Goal: Task Accomplishment & Management: Complete application form

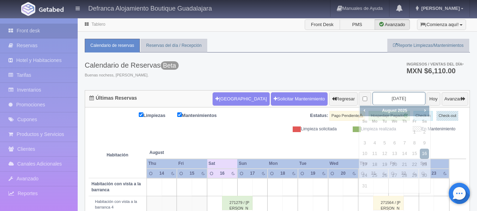
click at [403, 98] on input "2025-08-16" at bounding box center [398, 98] width 53 height 13
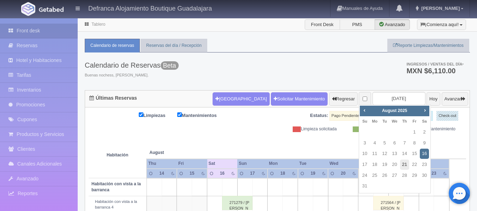
click at [403, 165] on link "21" at bounding box center [404, 165] width 9 height 10
type input "2025-08-21"
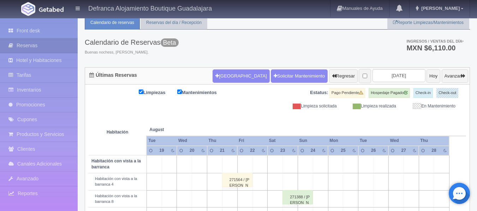
scroll to position [35, 0]
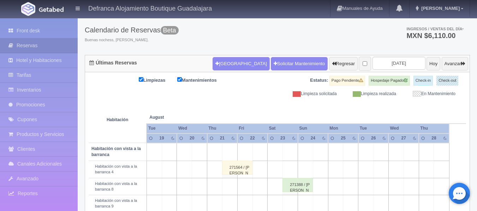
click at [230, 173] on div "271564 / [PERSON_NAME]" at bounding box center [237, 168] width 30 height 14
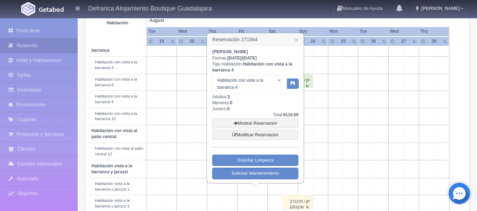
scroll to position [141, 0]
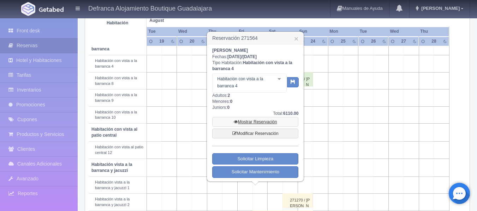
click at [262, 122] on link "Mostrar Reservación" at bounding box center [255, 122] width 86 height 10
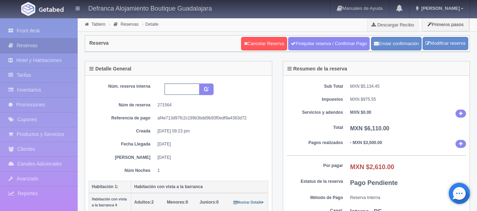
click at [175, 91] on input "text" at bounding box center [181, 89] width 35 height 11
type input "HVB4 210825-220825"
click at [199, 84] on button "submit" at bounding box center [206, 90] width 14 height 12
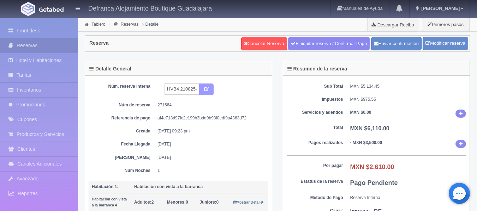
click at [206, 92] on button "submit" at bounding box center [206, 90] width 14 height 12
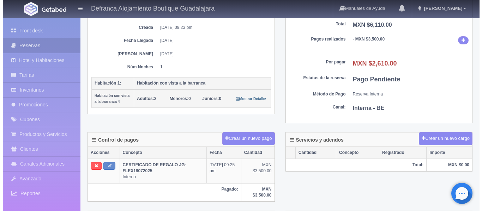
scroll to position [106, 0]
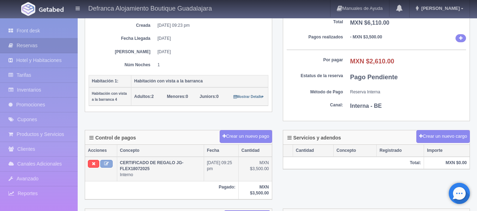
click at [108, 162] on icon at bounding box center [106, 164] width 5 height 5
type input "CERTIFICADO DE REGALO JG-FLEX18072025"
type input "3500.00"
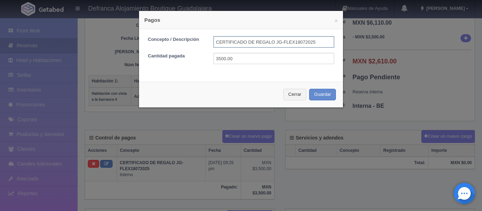
click at [272, 42] on input "CERTIFICADO DE REGALO JG-FLEX18072025" at bounding box center [274, 41] width 121 height 11
type input "LIGA DE PAGO PAYPAL CERT. JG-FLEX18072025"
click at [313, 97] on button "Guardar" at bounding box center [322, 95] width 27 height 12
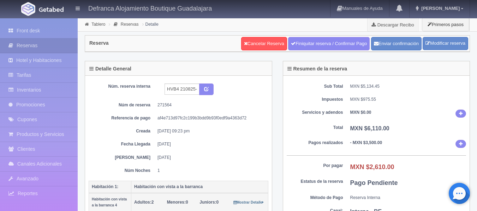
scroll to position [106, 0]
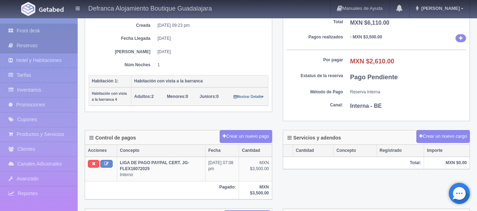
click at [25, 29] on link "Front desk" at bounding box center [39, 31] width 78 height 14
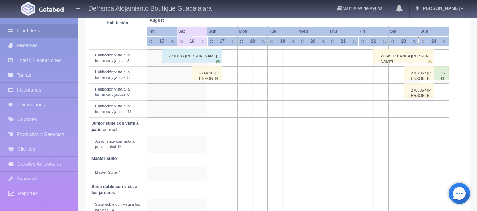
scroll to position [323, 0]
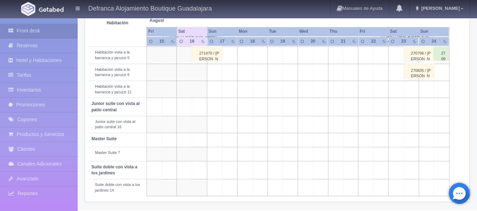
click at [200, 73] on td at bounding box center [199, 72] width 15 height 17
click at [198, 73] on td at bounding box center [199, 72] width 15 height 17
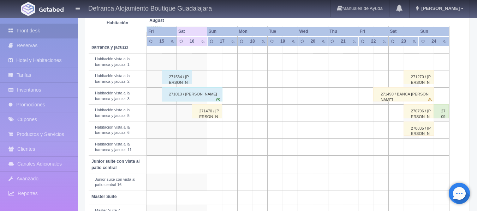
scroll to position [252, 0]
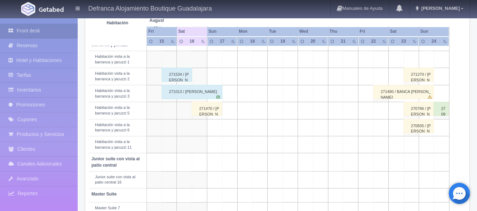
scroll to position [323, 0]
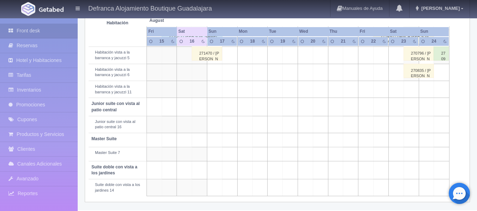
click at [201, 74] on td at bounding box center [199, 72] width 15 height 17
click at [200, 74] on td at bounding box center [199, 72] width 15 height 17
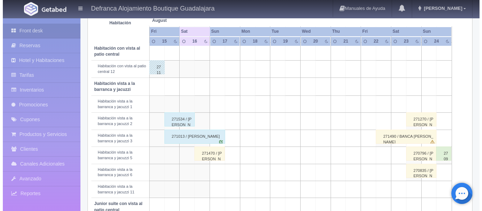
scroll to position [217, 0]
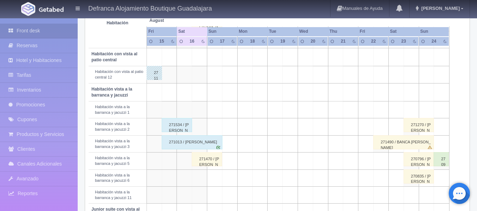
click at [203, 94] on td at bounding box center [199, 92] width 15 height 18
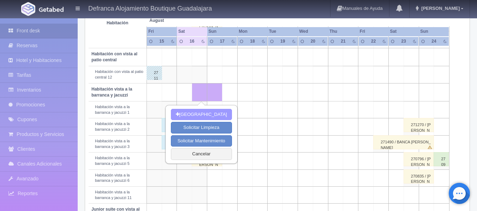
click at [197, 112] on button "Nueva Reserva" at bounding box center [201, 115] width 61 height 12
type input "[DATE]"
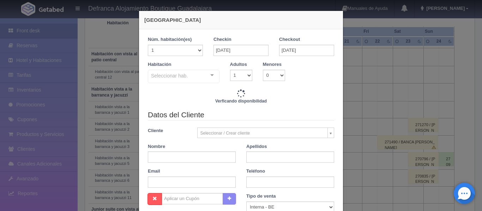
checkbox input "false"
type input "8395.00"
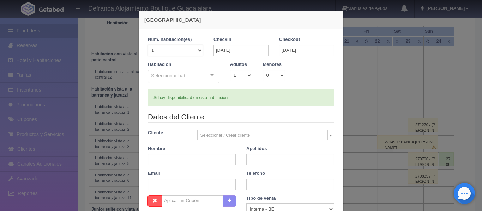
click at [196, 50] on select "1 2 3 4 5 6 7 8 9 10 11 12 13 14 15 16 17 18 19 20" at bounding box center [175, 50] width 55 height 11
checkbox input "false"
select select "3"
click at [148, 45] on select "1 2 3 4 5 6 7 8 9 10 11 12 13 14 15 16 17 18 19 20" at bounding box center [175, 50] width 55 height 11
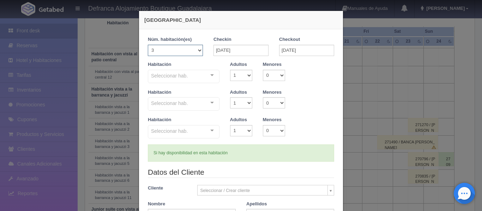
checkbox input "false"
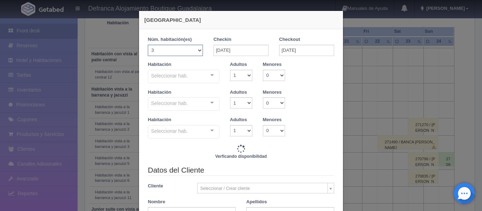
type input "25185.00"
checkbox input "false"
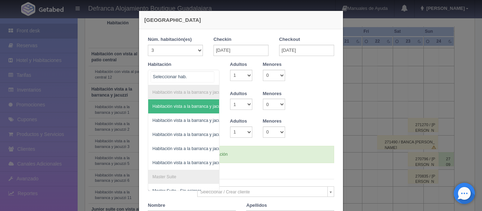
click at [211, 77] on div at bounding box center [212, 75] width 14 height 11
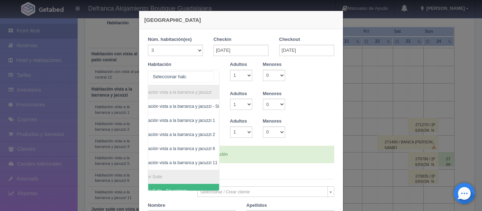
scroll to position [0, 28]
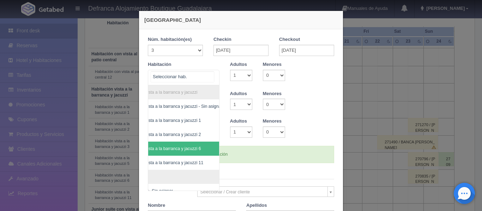
click at [193, 148] on span "Habitación vista a la barranca y jacuzzi 6" at bounding box center [162, 148] width 77 height 5
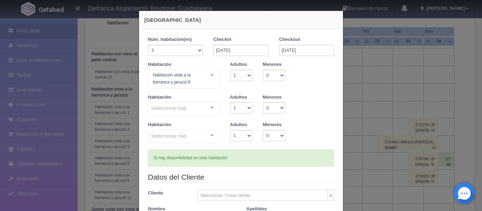
checkbox input "false"
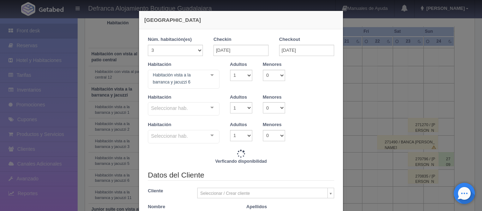
type input "25185.00"
checkbox input "false"
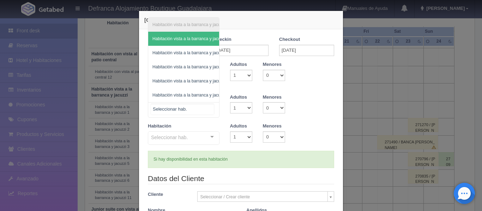
click at [210, 107] on div "Habitación vista a la barranca y jacuzzi Habitación vista a la barranca y jacuz…" at bounding box center [184, 110] width 72 height 16
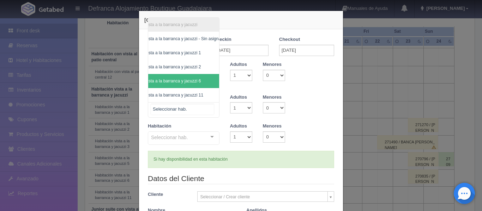
scroll to position [2, 28]
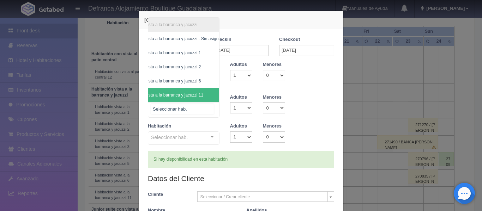
click at [192, 93] on span "Habitación vista a la barranca y jacuzzi 11" at bounding box center [163, 95] width 79 height 5
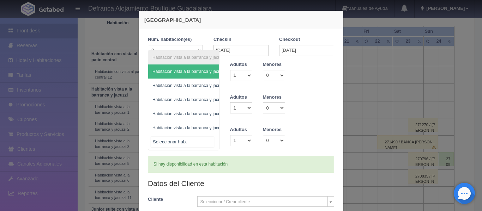
click at [209, 141] on div "Habitación vista a la barranca y jacuzzi Habitación vista a la barranca y jacuz…" at bounding box center [184, 143] width 72 height 16
click at [209, 19] on h4 "Nueva Reserva" at bounding box center [240, 19] width 193 height 7
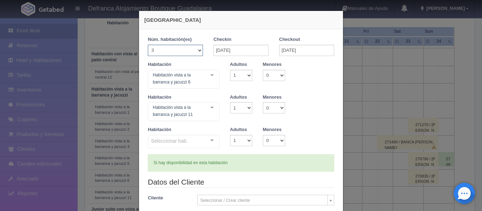
click at [197, 50] on select "1 2 3 4 5 6 7 8 9 10 11 12 13 14 15 16 17 18 19 20" at bounding box center [175, 50] width 55 height 11
select select "2"
click at [148, 45] on select "1 2 3 4 5 6 7 8 9 10 11 12 13 14 15 16 17 18 19 20" at bounding box center [175, 50] width 55 height 11
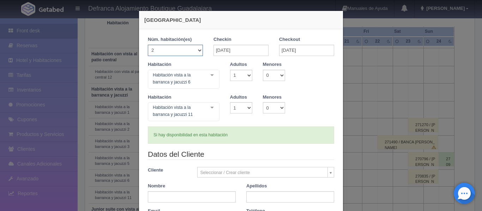
checkbox input "false"
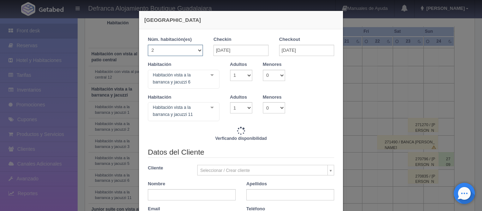
type input "16790.00"
checkbox input "false"
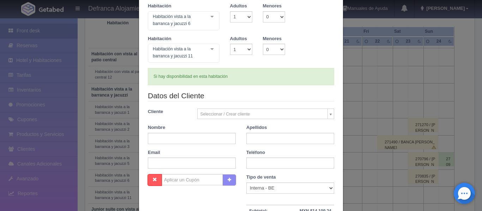
scroll to position [71, 0]
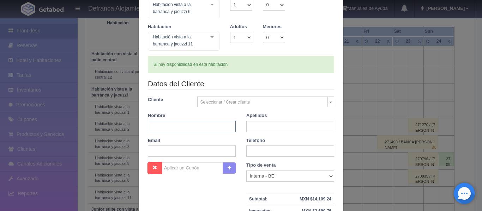
click at [179, 124] on input "text" at bounding box center [192, 126] width 88 height 11
type input "ERIKA"
type input "MELGOZA GUTIÉRREZ"
click at [265, 152] on input "text" at bounding box center [290, 151] width 88 height 11
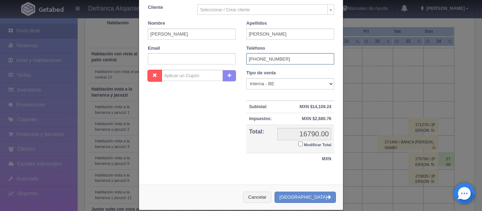
scroll to position [173, 0]
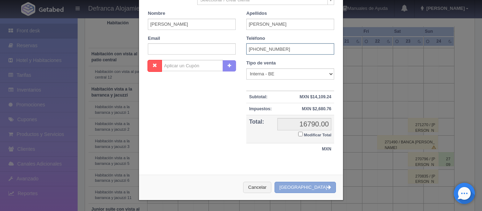
type input "461 346 2019"
click at [303, 189] on button "[GEOGRAPHIC_DATA]" at bounding box center [305, 188] width 61 height 12
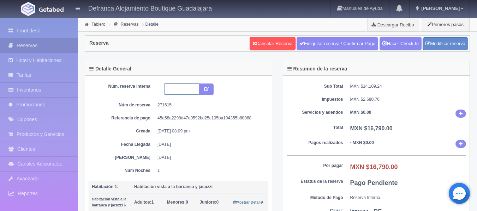
click at [178, 86] on input "text" at bounding box center [181, 89] width 35 height 11
type input "HVBJ6 Y 11 160825-170825"
click at [204, 91] on icon "submit" at bounding box center [206, 88] width 5 height 5
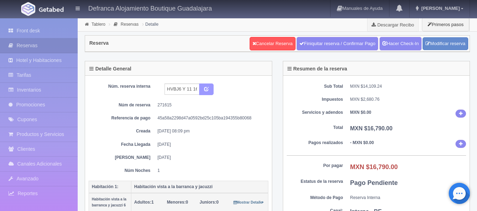
click at [204, 91] on icon "submit" at bounding box center [206, 88] width 5 height 5
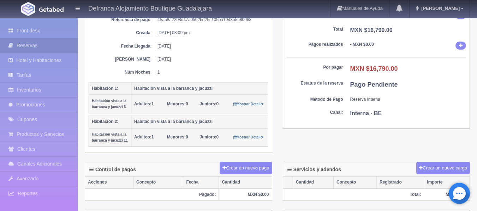
scroll to position [113, 0]
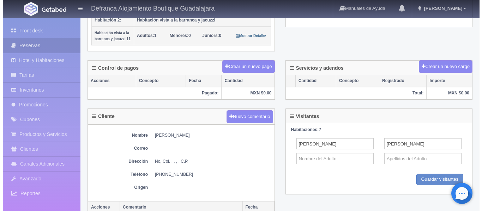
scroll to position [212, 0]
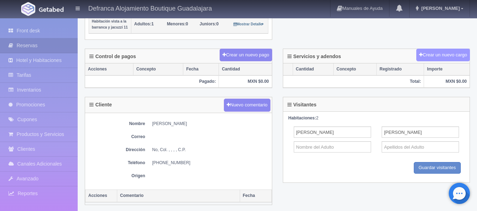
click at [435, 55] on button "Crear un nuevo cargo" at bounding box center [443, 55] width 54 height 13
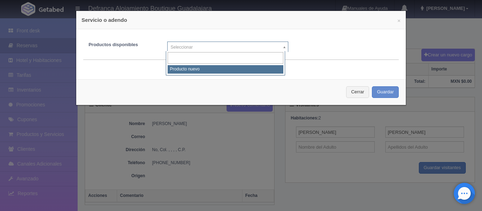
click at [281, 47] on body "Defranca Alojamiento Boutique Guadalajara Manuales de Ayuda Actualizaciones rec…" at bounding box center [241, 52] width 482 height 492
click at [249, 61] on input "text" at bounding box center [226, 58] width 116 height 12
click at [220, 58] on input "text" at bounding box center [226, 58] width 116 height 12
select select "0"
type input "1"
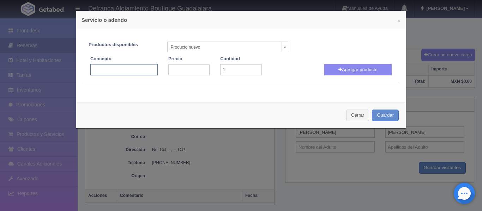
click at [135, 72] on input "text" at bounding box center [123, 69] width 67 height 11
type input "JACUZZI VOLADO"
click at [170, 68] on input "number" at bounding box center [188, 69] width 41 height 11
type input "3301"
click at [353, 69] on button "Agregar producto" at bounding box center [357, 69] width 67 height 11
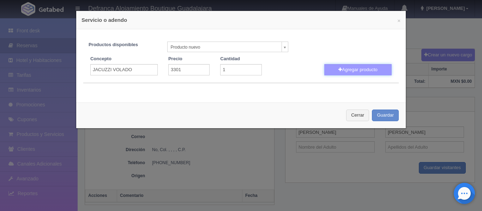
select select
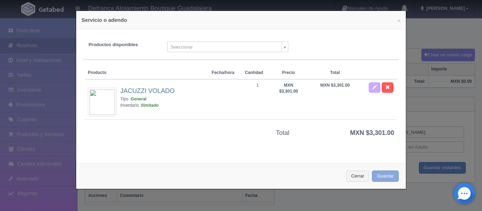
click at [381, 175] on button "Guardar" at bounding box center [385, 177] width 27 height 12
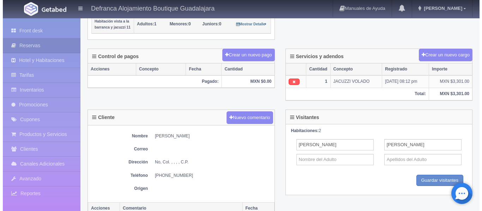
scroll to position [212, 0]
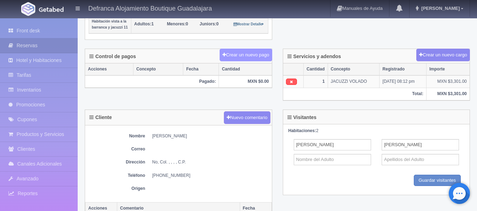
click at [245, 58] on button "Crear un nuevo pago" at bounding box center [246, 55] width 52 height 13
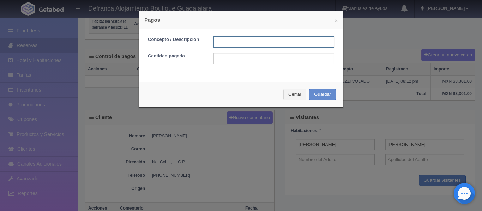
click at [230, 43] on input "text" at bounding box center [274, 41] width 121 height 11
type input "TARJETA DE CREDITO"
click at [238, 56] on input "text" at bounding box center [274, 58] width 121 height 11
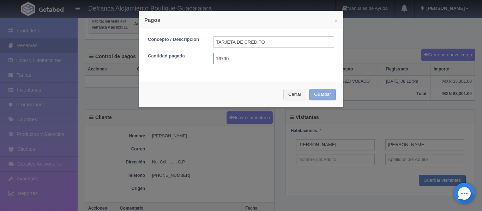
type input "16790"
click at [329, 95] on button "Guardar" at bounding box center [322, 95] width 27 height 12
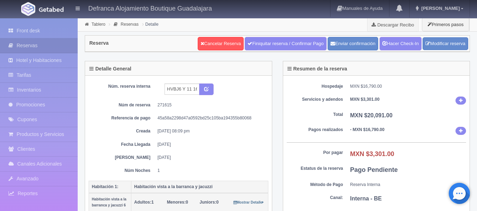
scroll to position [212, 0]
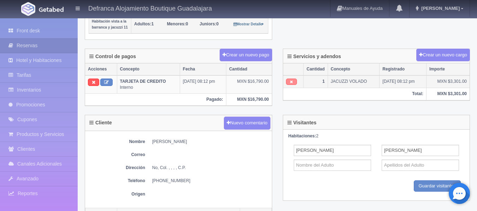
click at [290, 83] on icon at bounding box center [291, 82] width 3 height 4
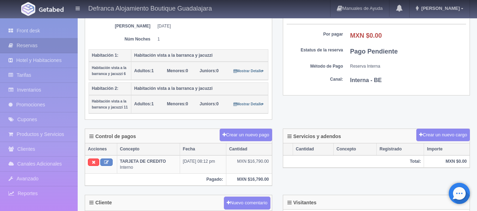
scroll to position [176, 0]
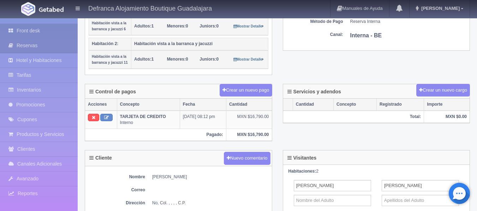
click at [23, 30] on link "Front desk" at bounding box center [39, 31] width 78 height 14
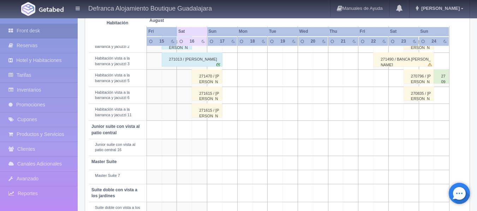
scroll to position [287, 0]
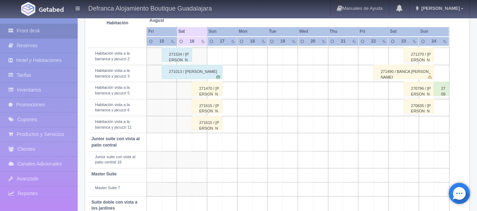
click at [205, 106] on div "271615 / [PERSON_NAME]" at bounding box center [207, 106] width 30 height 14
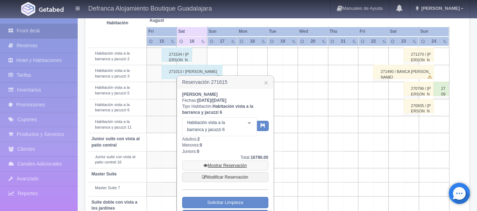
click at [226, 164] on link "Mostrar Reservación" at bounding box center [225, 166] width 86 height 10
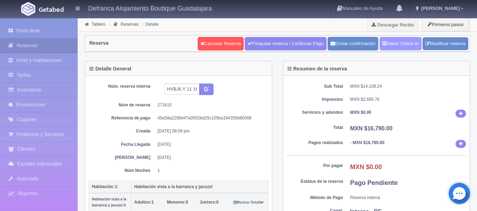
click at [401, 43] on link "Hacer Check-In" at bounding box center [400, 43] width 42 height 13
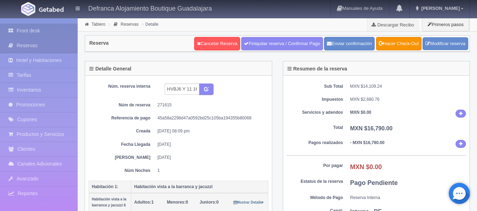
click at [22, 31] on link "Front desk" at bounding box center [39, 31] width 78 height 14
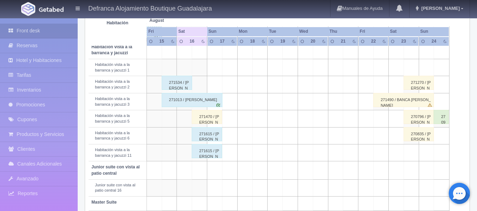
scroll to position [247, 0]
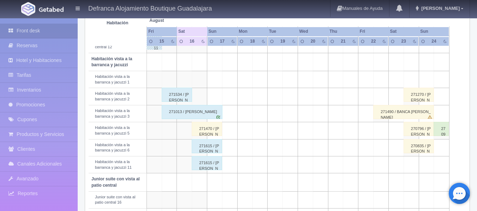
click at [208, 131] on div "271470 / [PERSON_NAME]" at bounding box center [207, 129] width 30 height 14
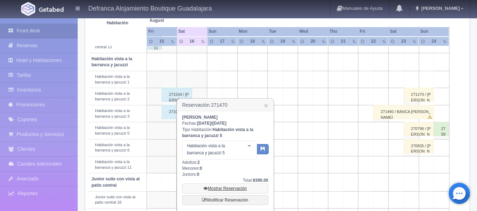
click at [220, 187] on link "Mostrar Reservación" at bounding box center [225, 189] width 86 height 10
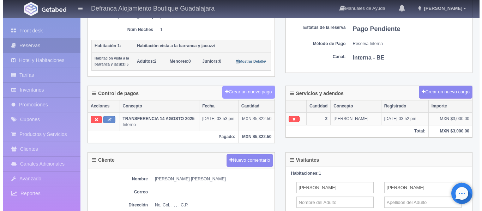
scroll to position [106, 0]
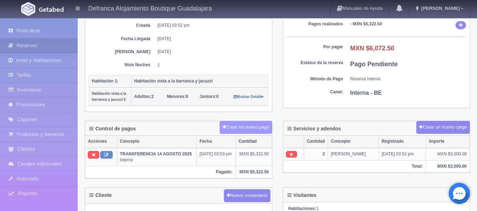
click at [245, 129] on button "Crear un nuevo pago" at bounding box center [246, 127] width 52 height 13
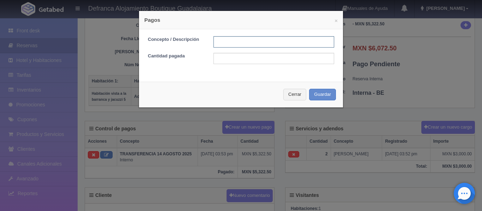
click at [251, 43] on input "text" at bounding box center [274, 41] width 121 height 11
type input "TARJETA DE CREDITO"
click at [241, 62] on input "text" at bounding box center [274, 58] width 121 height 11
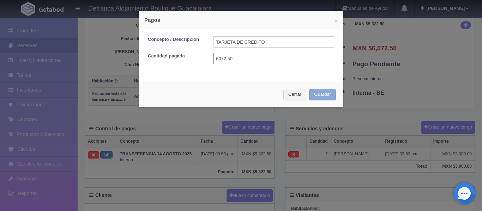
type input "6072.50"
click at [321, 96] on button "Guardar" at bounding box center [322, 95] width 27 height 12
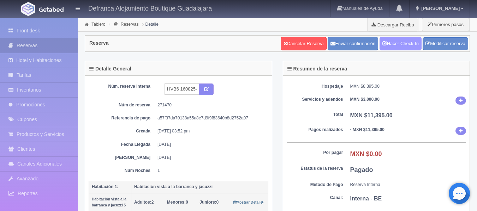
click at [409, 46] on link "Hacer Check-In" at bounding box center [400, 43] width 42 height 13
click at [38, 31] on link "Front desk" at bounding box center [39, 31] width 78 height 14
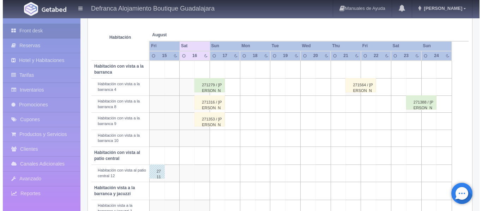
scroll to position [106, 0]
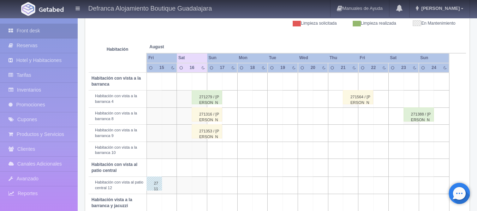
click at [200, 151] on td at bounding box center [199, 150] width 15 height 17
click at [202, 151] on td at bounding box center [199, 150] width 15 height 17
click at [202, 82] on td at bounding box center [199, 82] width 15 height 18
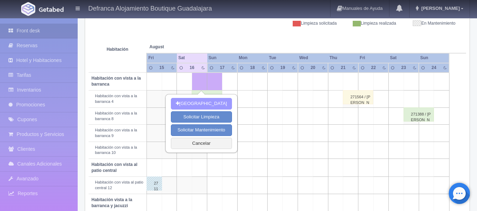
click at [202, 103] on button "[GEOGRAPHIC_DATA]" at bounding box center [201, 104] width 61 height 12
type input "16-08-2025"
type input "17-08-2025"
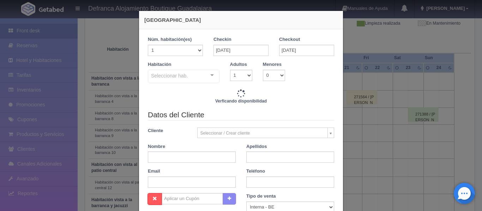
checkbox input "false"
type input "7645.00"
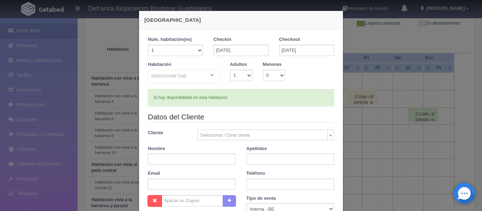
checkbox input "false"
click at [210, 76] on div "Seleccionar hab. Habitación vista a la barranca y jacuzzi Habitación vista a la…" at bounding box center [184, 77] width 72 height 14
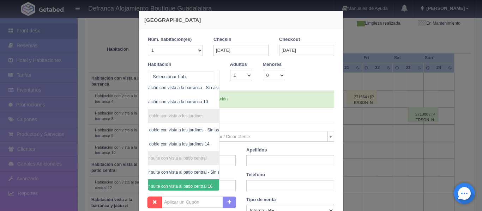
scroll to position [118, 41]
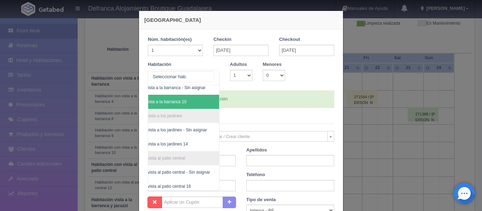
click at [195, 102] on span "Habitación con vista a la barranca 10" at bounding box center [166, 102] width 107 height 14
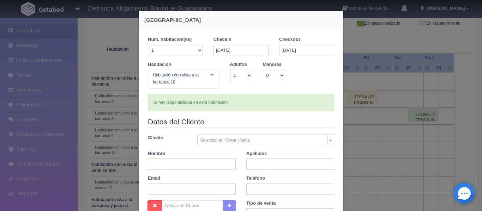
checkbox input "false"
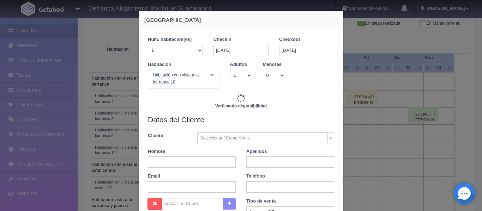
type input "7645.00"
checkbox input "false"
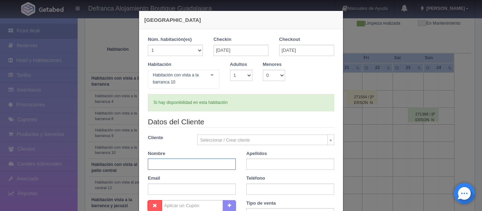
click at [197, 165] on input "text" at bounding box center [192, 164] width 88 height 11
drag, startPoint x: 162, startPoint y: 161, endPoint x: 190, endPoint y: 169, distance: 28.9
click at [190, 169] on input "ERIKA MELGOZA" at bounding box center [192, 164] width 88 height 11
type input "ERIKA"
click at [260, 163] on input "text" at bounding box center [290, 164] width 88 height 11
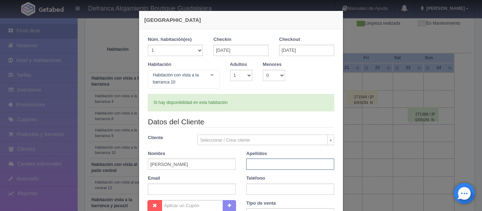
paste input "MELGOZA"
click at [276, 165] on input "MELGOZA" at bounding box center [290, 164] width 88 height 11
type input "MELGOZA GUTIÉRREZ"
click at [261, 190] on input "text" at bounding box center [290, 189] width 88 height 11
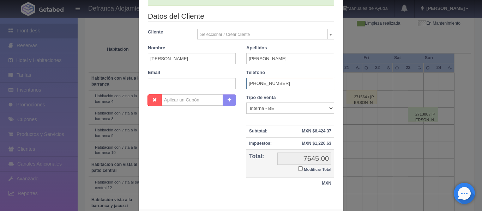
scroll to position [140, 0]
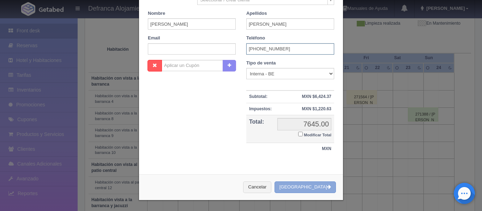
type input "461 346 2019"
click at [310, 186] on button "[GEOGRAPHIC_DATA]" at bounding box center [305, 188] width 61 height 12
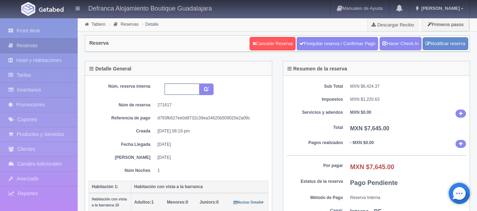
click at [178, 87] on input "text" at bounding box center [181, 89] width 35 height 11
type input "HVB10 160825-170825"
click at [207, 88] on icon "submit" at bounding box center [206, 88] width 5 height 5
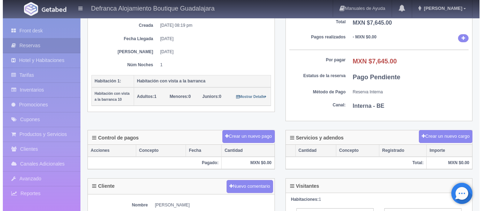
scroll to position [141, 0]
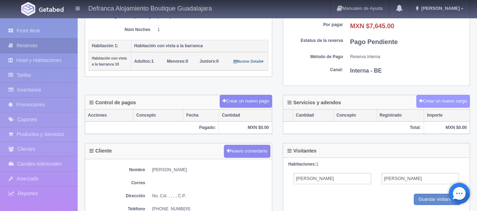
click at [429, 103] on button "Crear un nuevo cargo" at bounding box center [443, 101] width 54 height 13
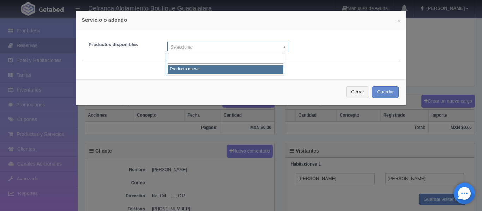
click at [282, 44] on body "Defranca Alojamiento Boutique Guadalajara Manuales de Ayuda Actualizaciones rec…" at bounding box center [241, 104] width 482 height 456
select select "0"
type input "1"
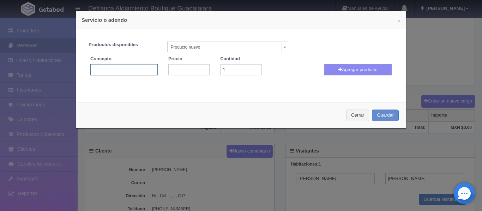
click at [128, 69] on input "text" at bounding box center [123, 69] width 67 height 11
type input "JACUZZI VOLADO"
click at [170, 68] on input "number" at bounding box center [188, 69] width 41 height 11
type input "3300"
click at [357, 67] on button "Agregar producto" at bounding box center [357, 69] width 67 height 11
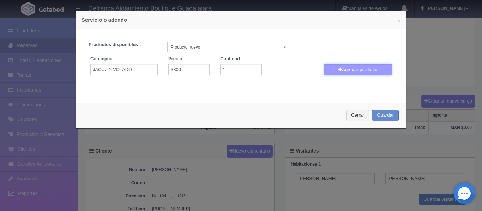
select select
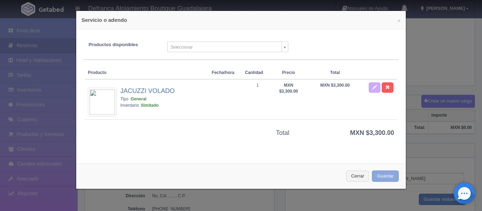
click at [377, 178] on button "Guardar" at bounding box center [385, 177] width 27 height 12
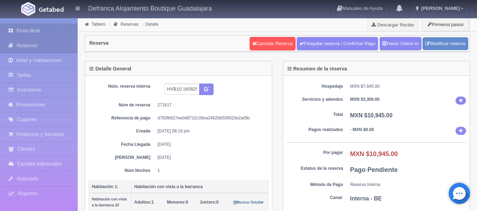
click at [31, 30] on link "Front desk" at bounding box center [39, 31] width 78 height 14
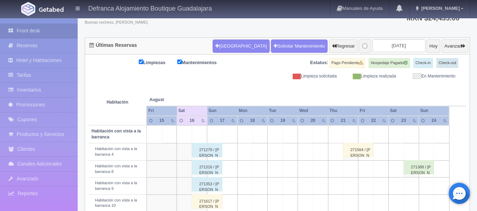
scroll to position [111, 0]
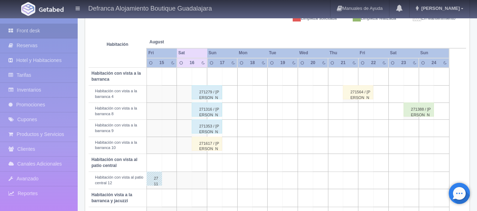
click at [201, 146] on div "271617 / [PERSON_NAME]" at bounding box center [207, 144] width 30 height 14
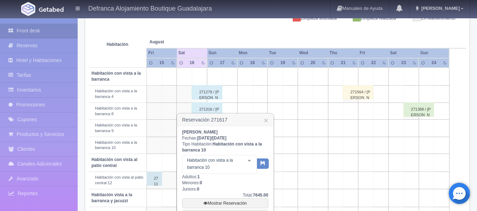
click at [263, 33] on th at bounding box center [274, 35] width 45 height 27
click at [263, 163] on icon "button" at bounding box center [262, 163] width 5 height 5
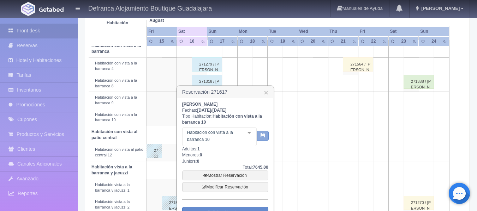
scroll to position [181, 0]
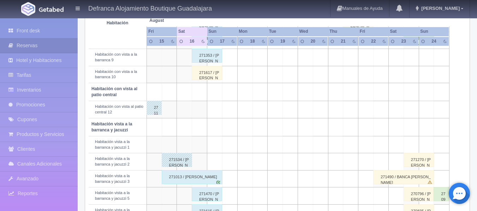
scroll to position [194, 0]
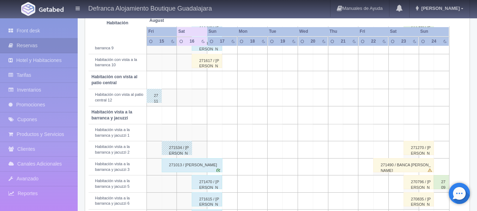
click at [209, 64] on div "271617 / [PERSON_NAME]" at bounding box center [207, 61] width 30 height 14
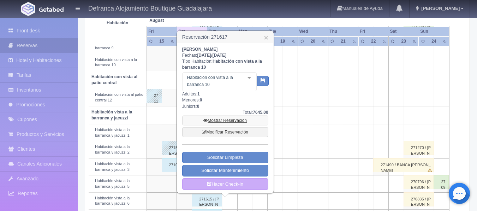
click at [224, 122] on link "Mostrar Reservación" at bounding box center [225, 121] width 86 height 10
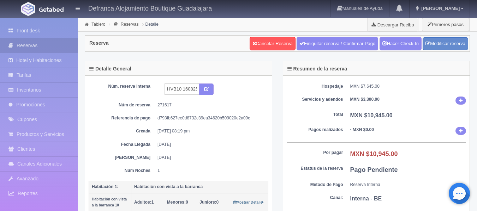
click at [187, 46] on div "Reserva Cancelar Reserva Finiquitar reserva / Confirmar Pago Hacer Check-In Mod…" at bounding box center [277, 44] width 384 height 16
click at [171, 44] on div "Reserva Cancelar Reserva Finiquitar reserva / Confirmar Pago Hacer Check-In Mod…" at bounding box center [277, 44] width 384 height 16
click at [38, 31] on link "Front desk" at bounding box center [39, 31] width 78 height 14
